Goal: Information Seeking & Learning: Learn about a topic

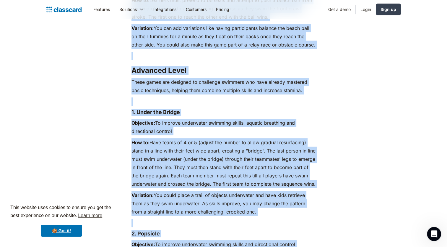
scroll to position [2522, 0]
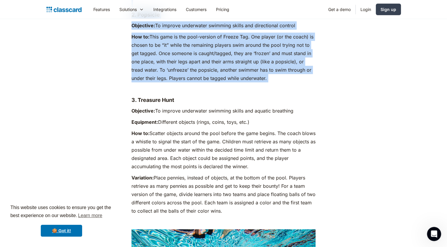
drag, startPoint x: 132, startPoint y: 139, endPoint x: 285, endPoint y: 67, distance: 168.8
drag, startPoint x: 285, startPoint y: 67, endPoint x: 232, endPoint y: 56, distance: 54.5
copy div "6. Loremipsu Dolor Sitametco: Ad elitseddoe tem incidid, utlabore etdolor magna…"
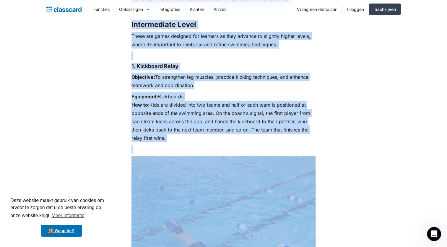
scroll to position [1624, 0]
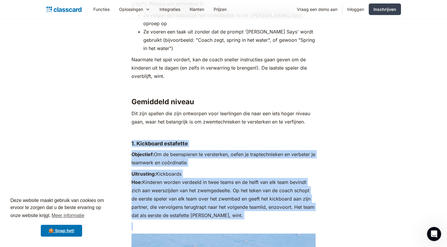
drag, startPoint x: 232, startPoint y: 121, endPoint x: 131, endPoint y: 130, distance: 101.5
drag, startPoint x: 131, startPoint y: 130, endPoint x: 169, endPoint y: 141, distance: 39.0
copy div "9. Loremipsu dolorsita Consectet: Ad el seddoeiusmo te incididunt, utlab et dol…"
click at [234, 140] on h4 "1. Kickboard estafette" at bounding box center [224, 143] width 184 height 7
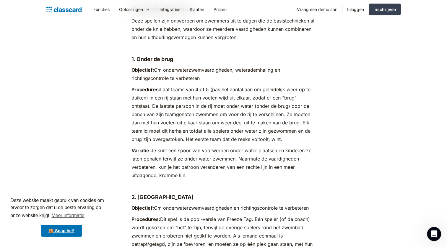
scroll to position [2423, 0]
drag, startPoint x: 297, startPoint y: 130, endPoint x: 125, endPoint y: 81, distance: 179.6
copy p "Procedures: Laat teams van 4 of 5 (pas het aantal aan om geleidelijk weer op te…"
